Goal: Task Accomplishment & Management: Complete application form

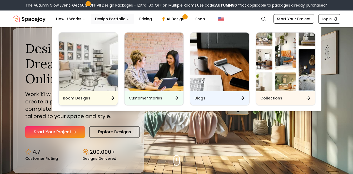
click at [82, 71] on img "Main" at bounding box center [88, 62] width 59 height 59
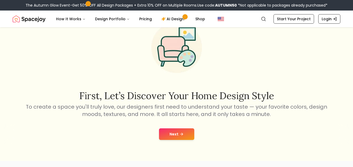
scroll to position [30, 0]
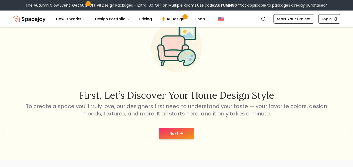
click at [176, 138] on button "Next" at bounding box center [176, 134] width 35 height 12
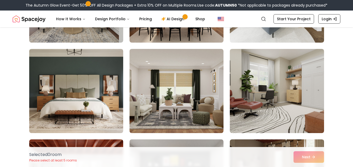
scroll to position [124, 0]
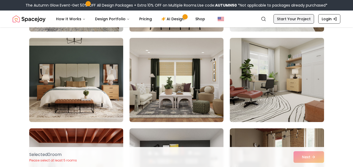
click at [293, 20] on link "Start Your Project" at bounding box center [293, 18] width 41 height 9
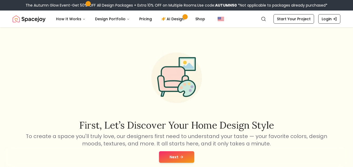
click at [175, 158] on button "Next" at bounding box center [176, 157] width 35 height 12
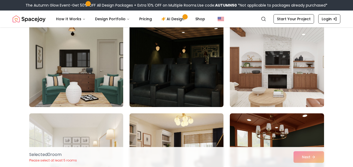
scroll to position [346, 0]
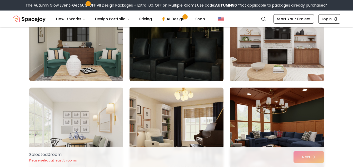
click at [263, 56] on img at bounding box center [276, 39] width 99 height 88
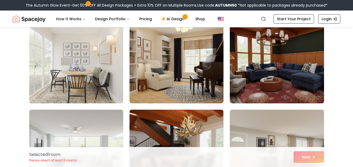
scroll to position [599, 0]
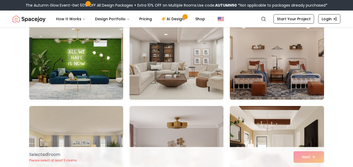
click at [217, 75] on img at bounding box center [176, 57] width 99 height 88
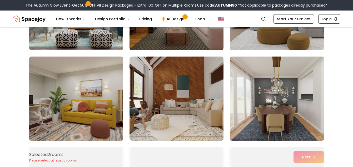
scroll to position [869, 0]
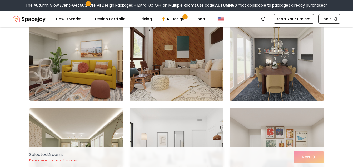
click at [99, 70] on img at bounding box center [76, 59] width 99 height 88
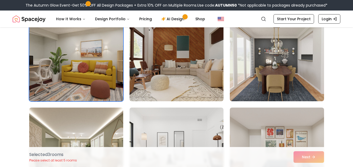
click at [96, 78] on img at bounding box center [76, 59] width 99 height 88
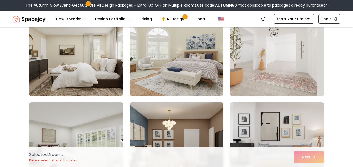
scroll to position [1465, 0]
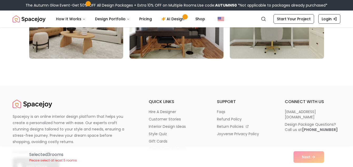
click at [103, 36] on img at bounding box center [76, 16] width 94 height 84
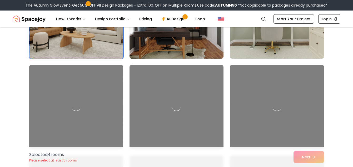
scroll to position [1769, 0]
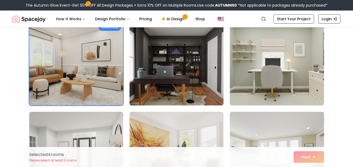
click at [200, 73] on img at bounding box center [176, 63] width 99 height 88
click at [195, 69] on img at bounding box center [176, 63] width 99 height 88
click at [223, 112] on img at bounding box center [176, 154] width 94 height 84
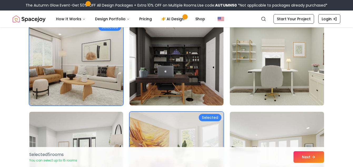
click at [219, 114] on div "Selected" at bounding box center [210, 117] width 23 height 7
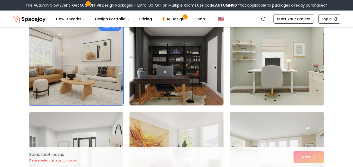
click at [166, 86] on img at bounding box center [176, 63] width 99 height 88
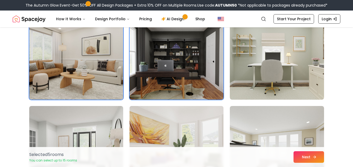
click at [308, 159] on button "Next" at bounding box center [308, 157] width 31 height 12
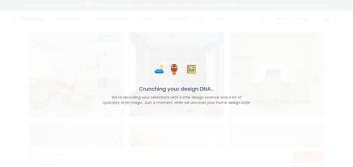
click at [309, 157] on div "🛋️ 🏺 🖼️ Crunching your design DNA... We're decoding your selections with a litt…" at bounding box center [176, 83] width 353 height 167
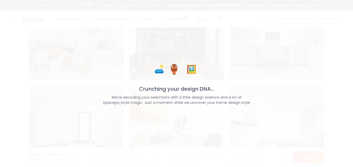
click at [309, 157] on div "🛋️ 🏺 🖼️ Crunching your design DNA... We're decoding your selections with a litt…" at bounding box center [176, 83] width 353 height 167
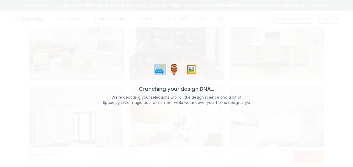
click at [309, 157] on div "🛋️ 🏺 🖼️ Crunching your design DNA... We're decoding your selections with a litt…" at bounding box center [176, 83] width 353 height 167
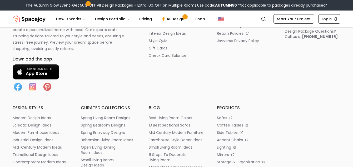
scroll to position [985, 0]
